Goal: Check status: Check status

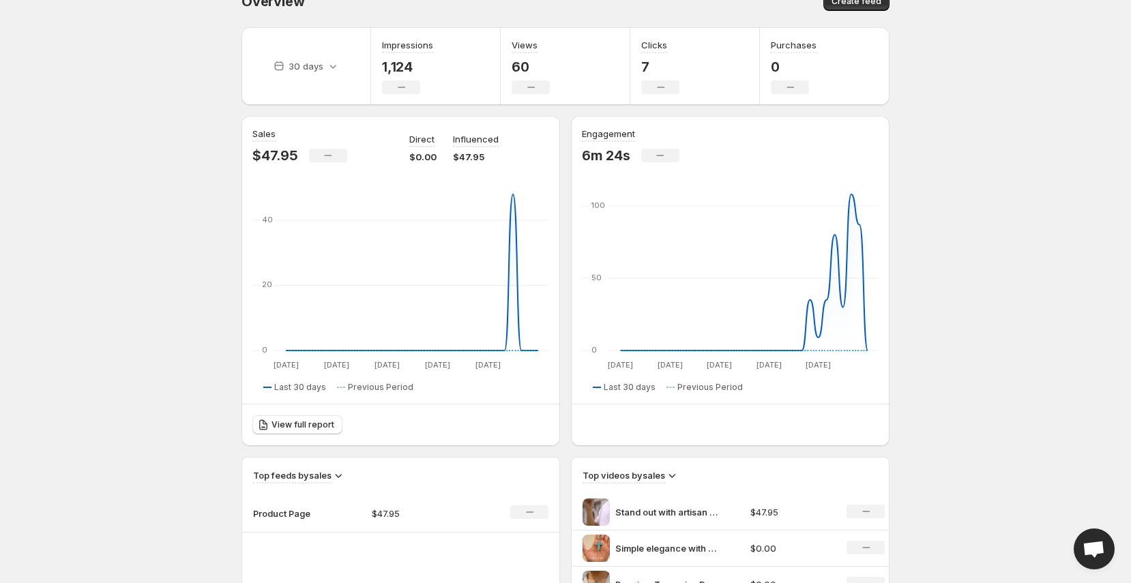
scroll to position [22, 0]
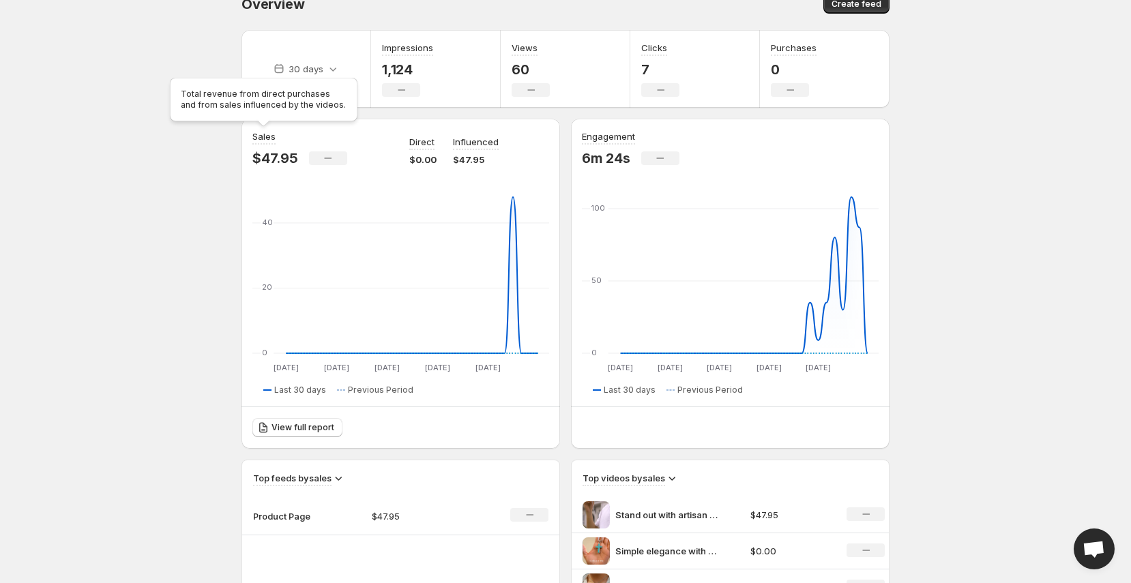
click at [331, 75] on div "Total revenue from direct purchases and from sales influenced by the videos." at bounding box center [263, 102] width 193 height 55
click at [329, 70] on icon at bounding box center [333, 69] width 14 height 14
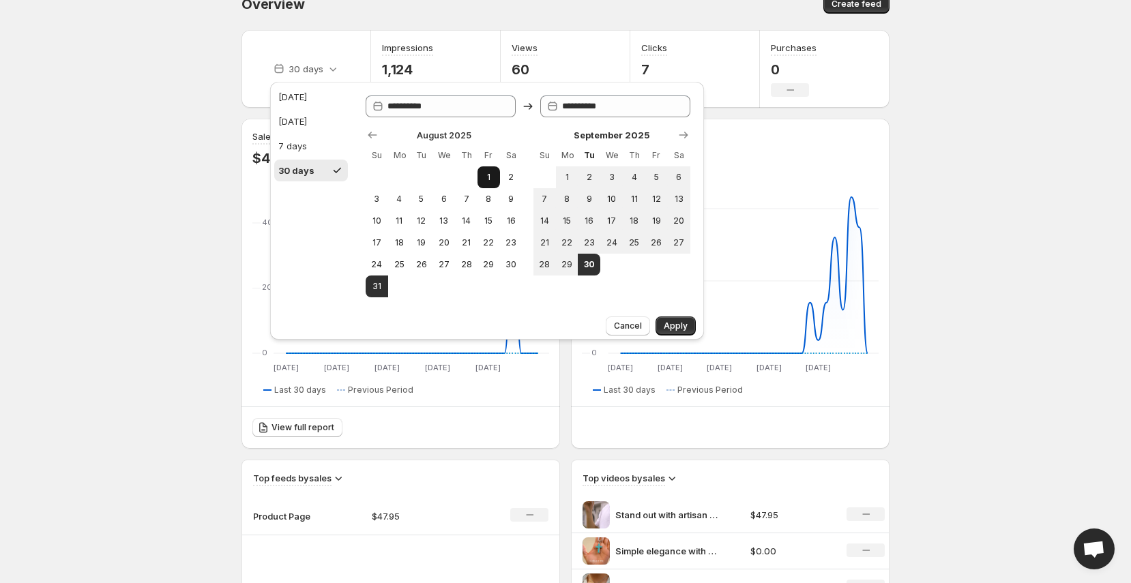
click at [484, 177] on span "1" at bounding box center [489, 177] width 12 height 11
type input "**********"
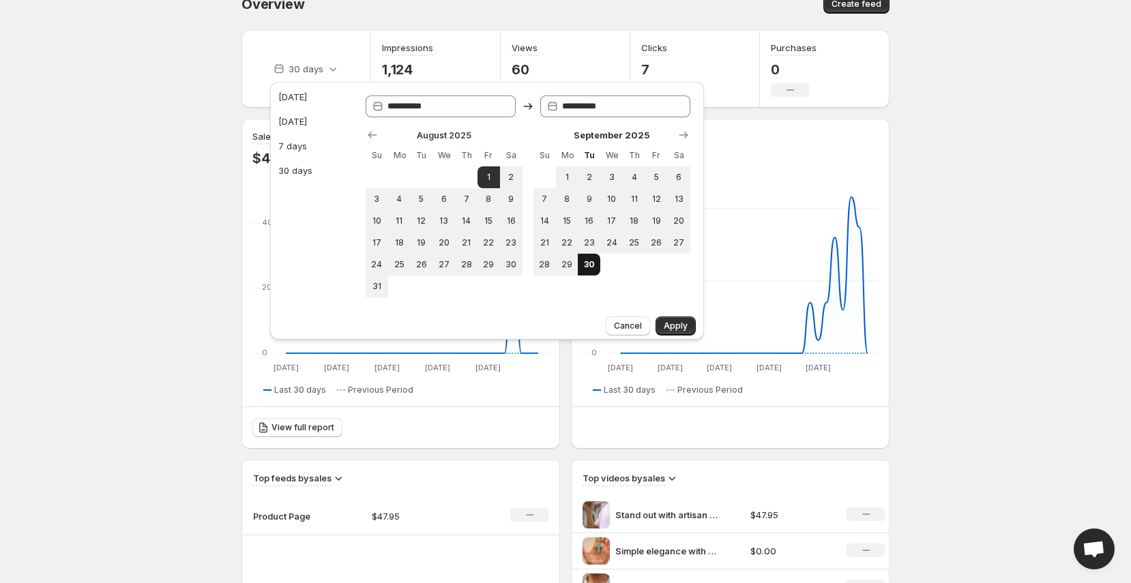
click at [590, 265] on span "30" at bounding box center [589, 264] width 12 height 11
type input "**********"
click at [665, 321] on span "Apply" at bounding box center [676, 326] width 24 height 11
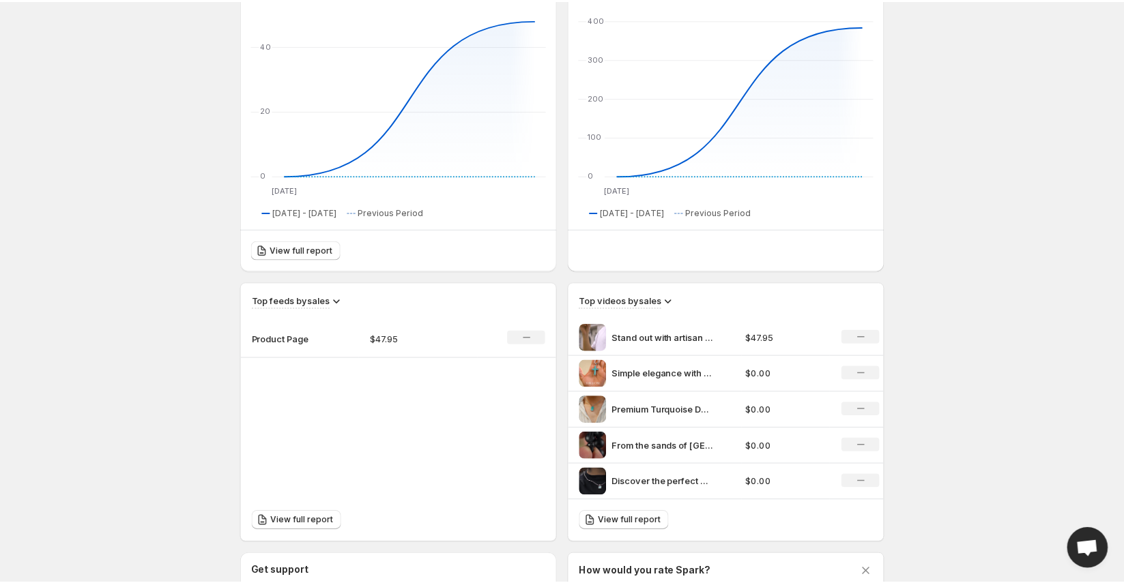
scroll to position [0, 0]
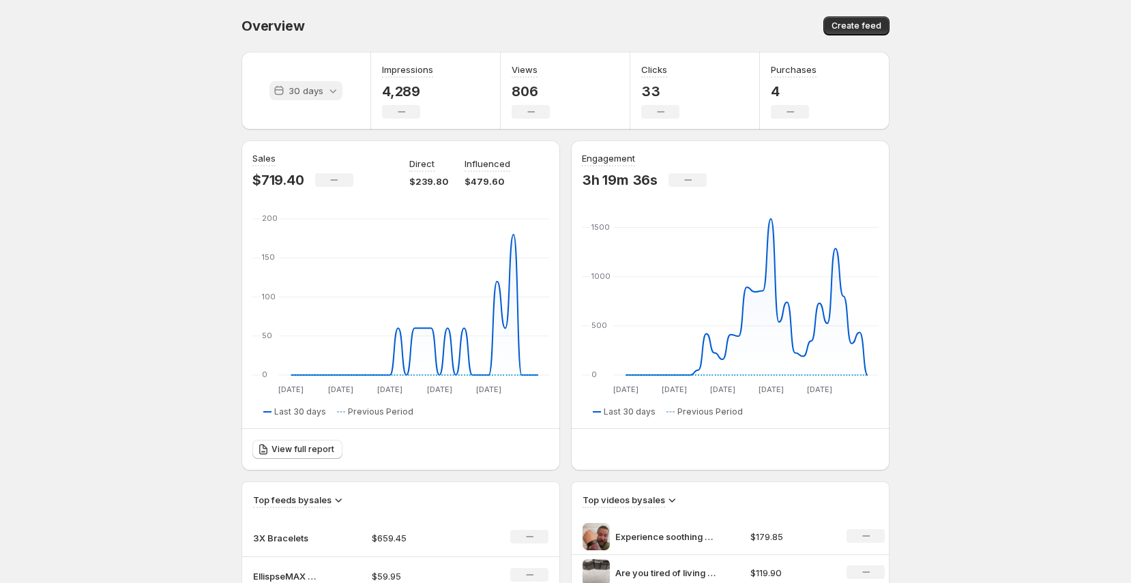
click at [299, 98] on div "30 days" at bounding box center [306, 90] width 73 height 19
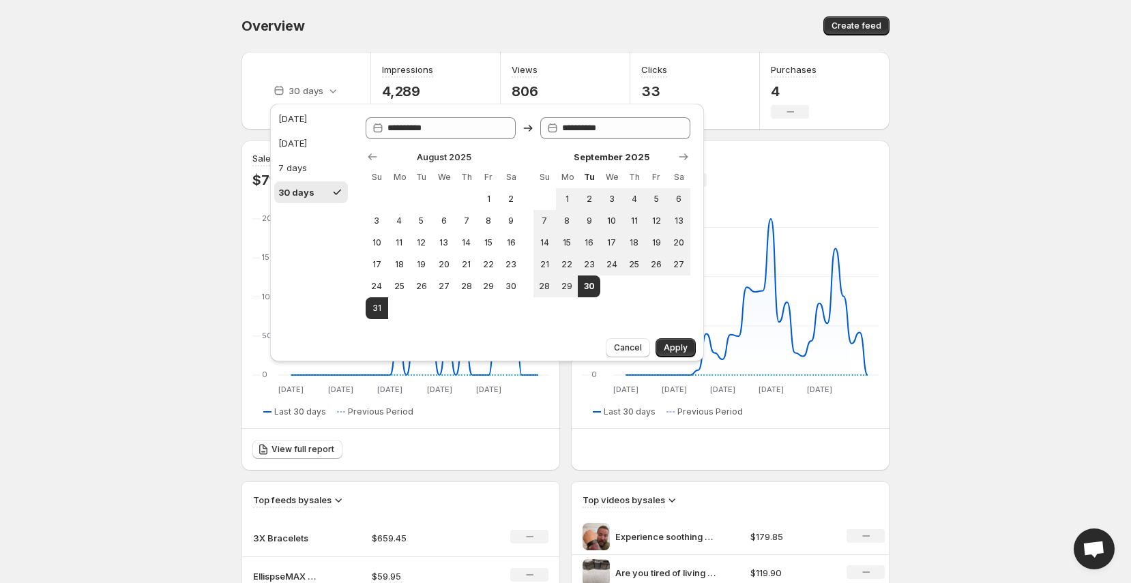
click at [145, 132] on body "Home Feeds Videos Subscription Settings Overview. This page is ready Overview C…" at bounding box center [565, 291] width 1131 height 583
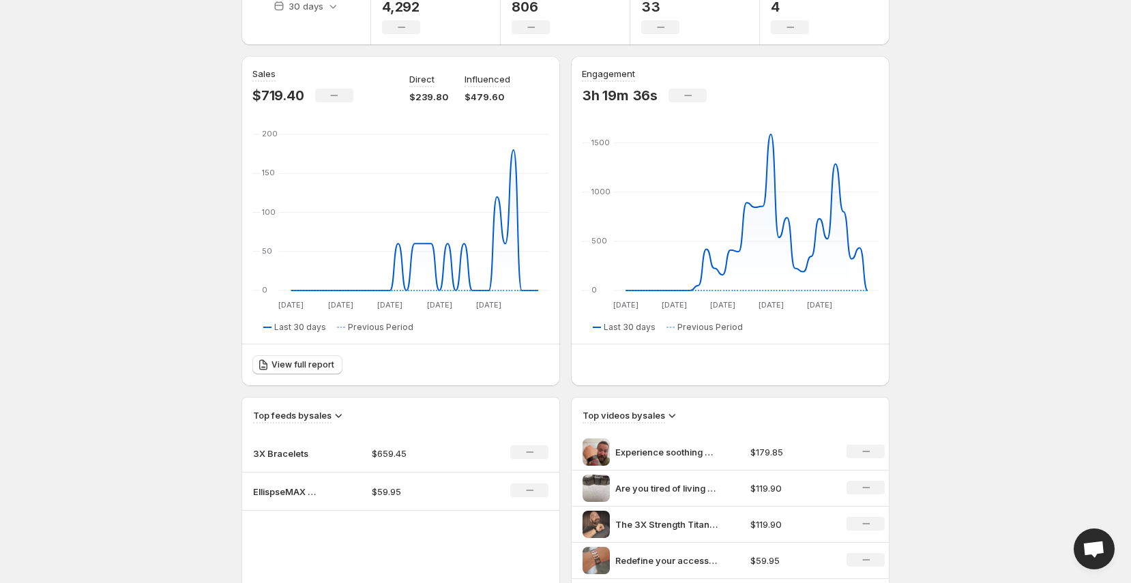
scroll to position [3, 0]
